Goal: Information Seeking & Learning: Learn about a topic

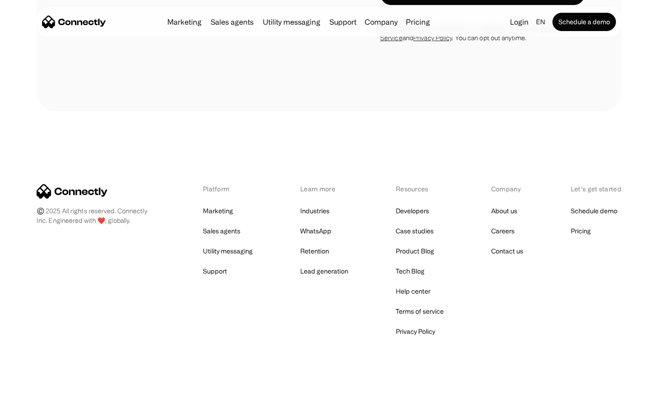
scroll to position [1339, 0]
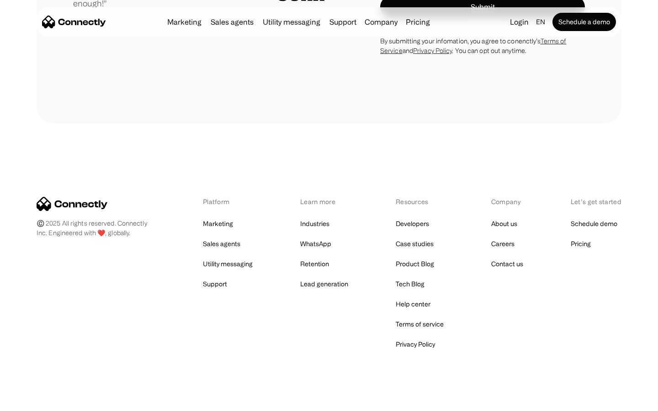
scroll to position [2588, 0]
